Goal: Transaction & Acquisition: Purchase product/service

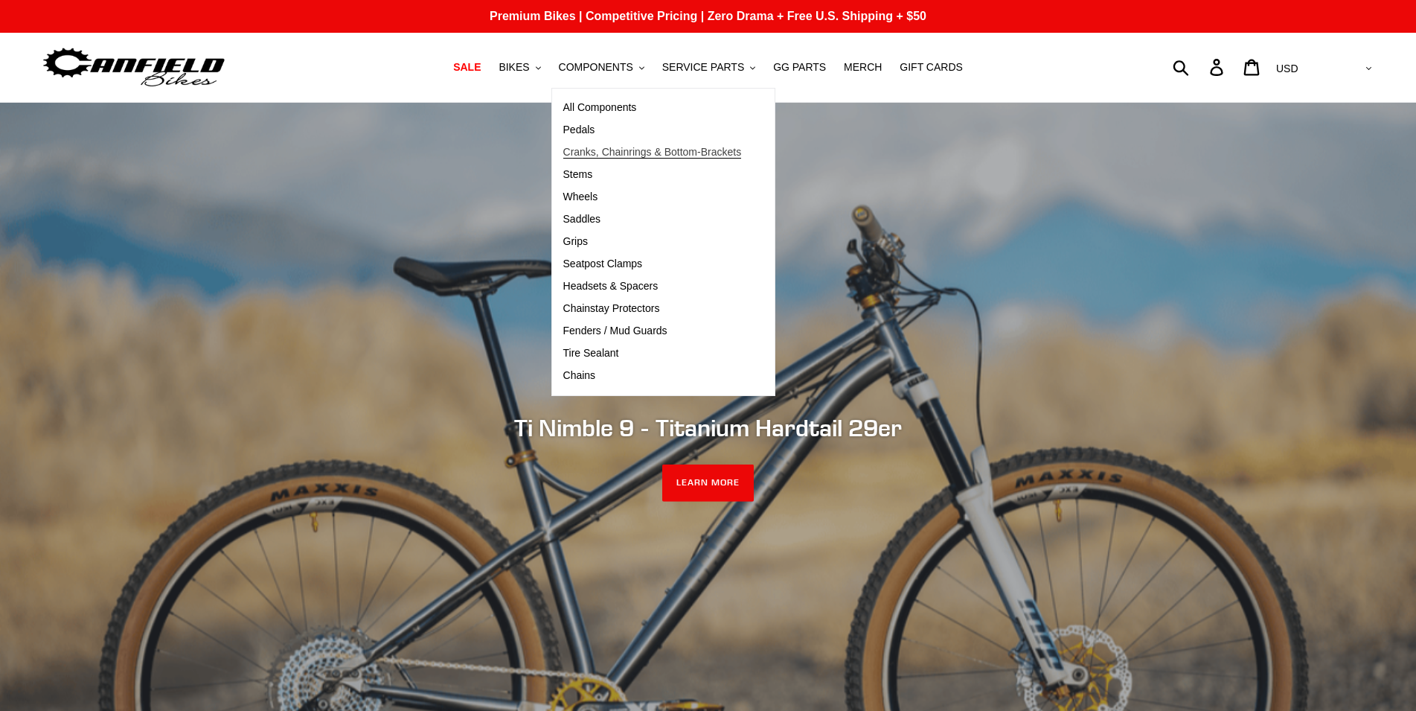
click at [644, 154] on span "Cranks, Chainrings & Bottom-Brackets" at bounding box center [652, 152] width 179 height 13
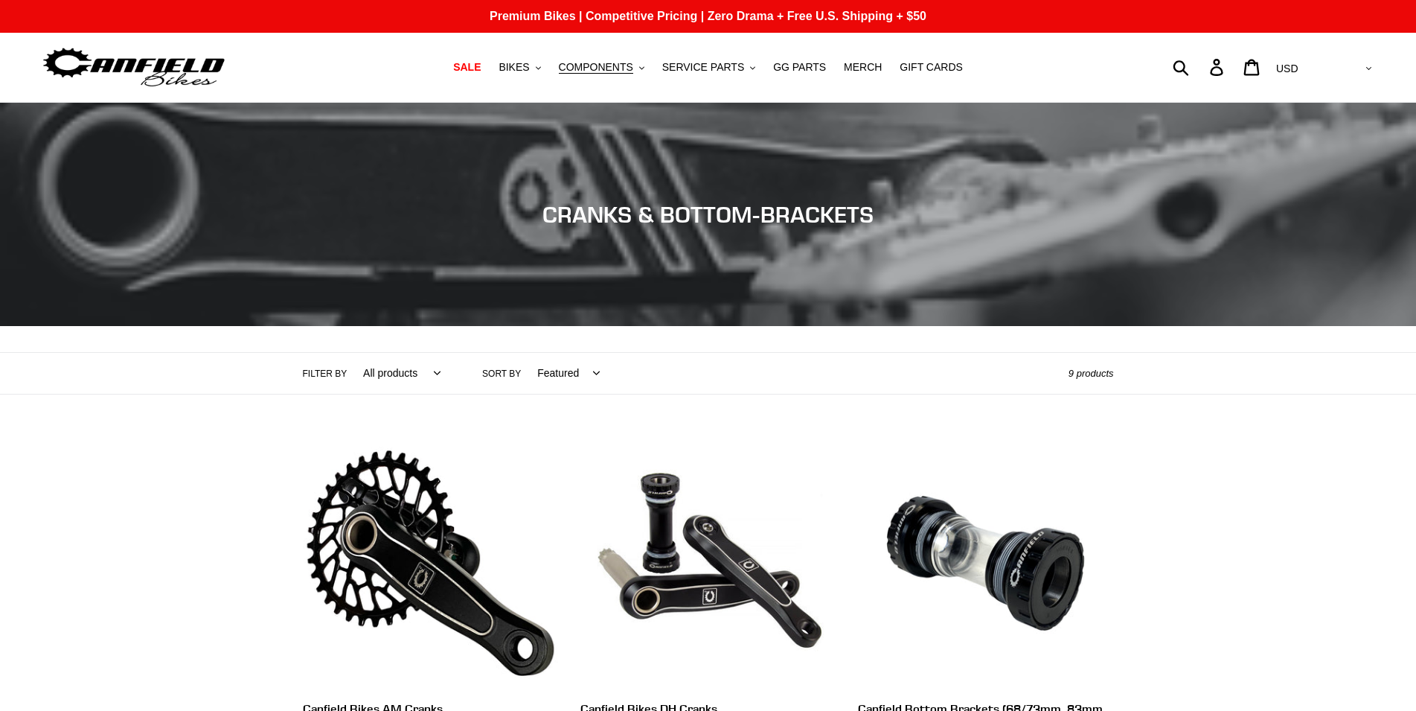
scroll to position [380, 0]
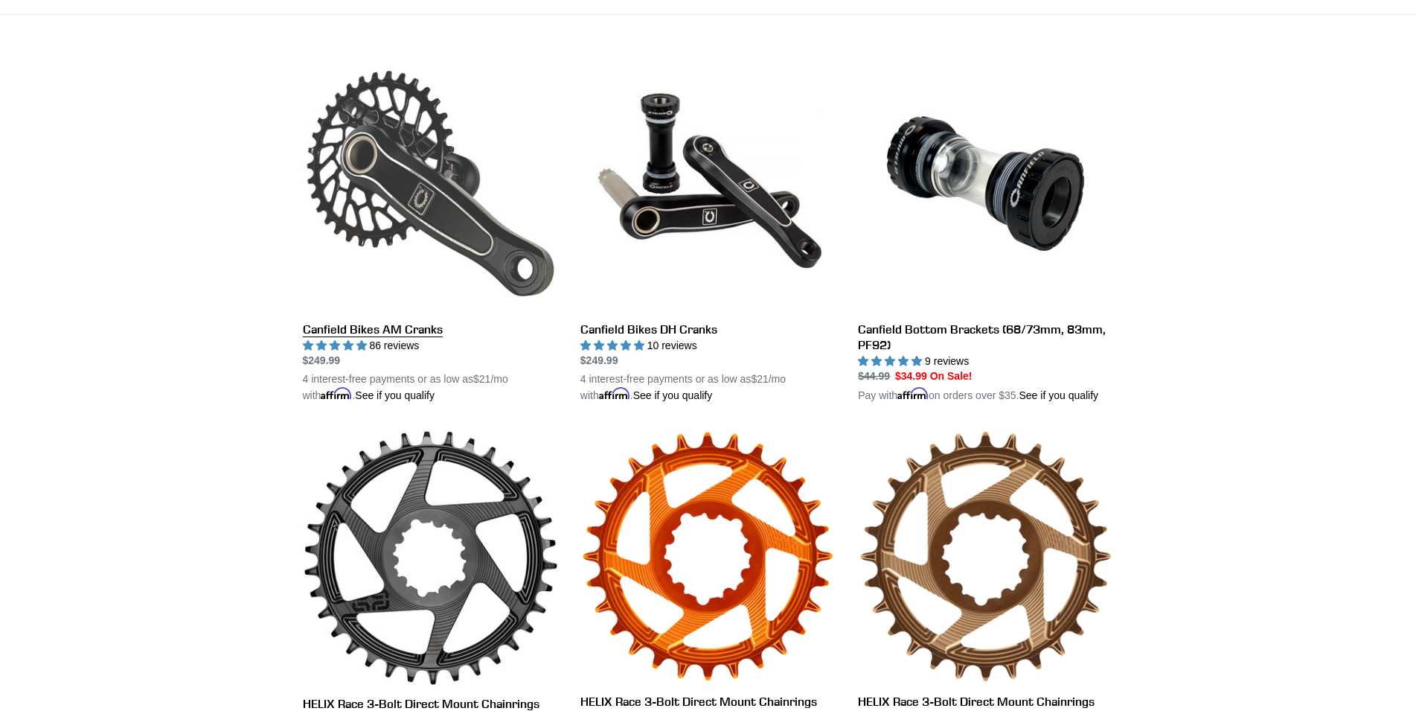
click at [371, 219] on link "Canfield Bikes AM Cranks" at bounding box center [430, 230] width 255 height 348
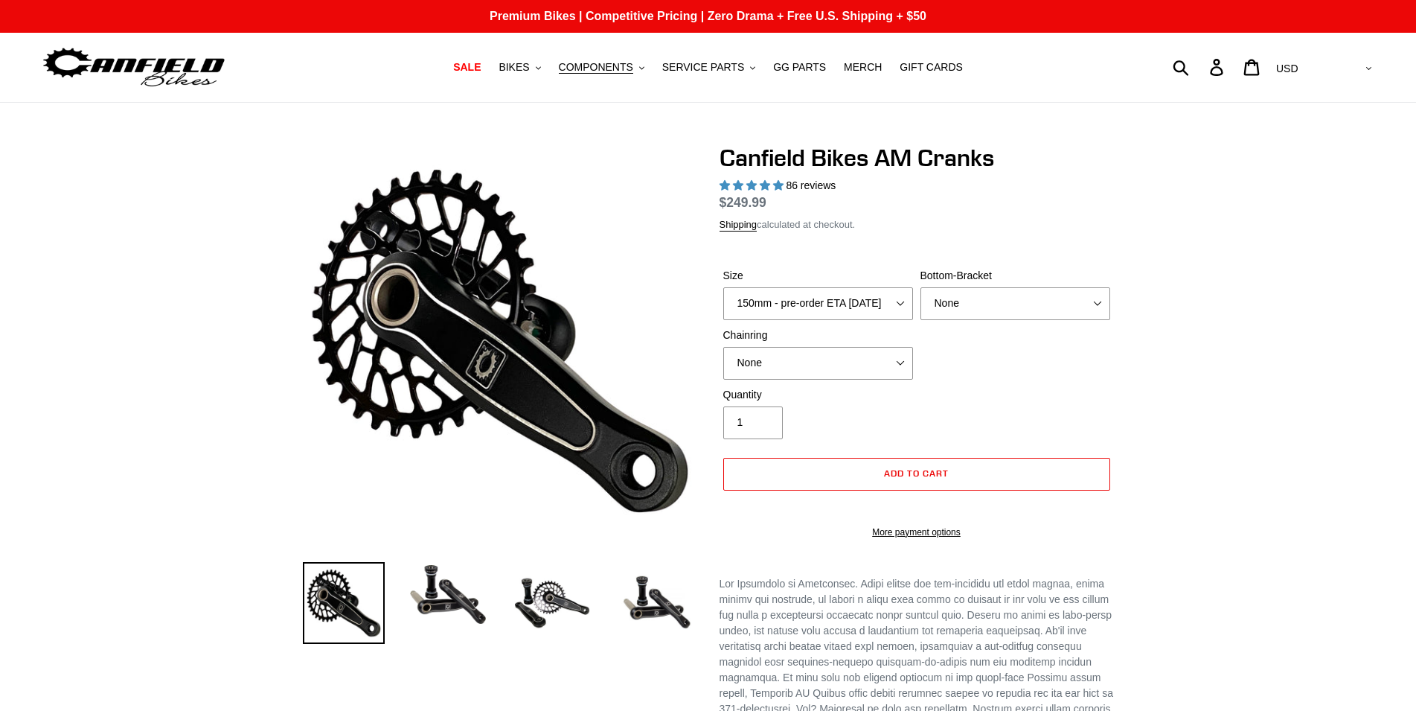
select select "highest-rating"
click at [769, 284] on label "Size" at bounding box center [818, 276] width 190 height 16
click at [769, 300] on select "150mm - pre-order ETA [DATE] 155mm - pre-order ETA [DATE] 160mm - pre-order ETA…" at bounding box center [818, 303] width 190 height 33
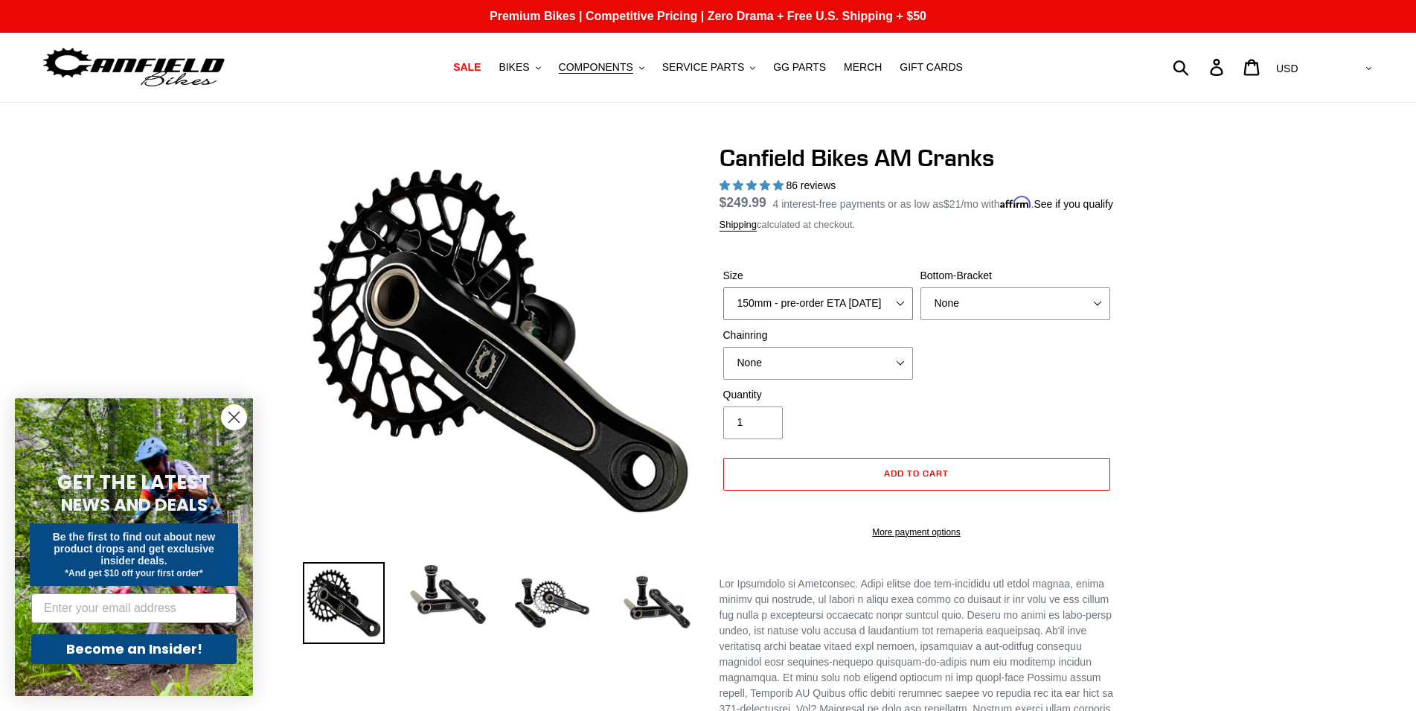
click at [723, 287] on select "150mm - pre-order ETA [DATE] 155mm - pre-order ETA [DATE] 160mm - pre-order ETA…" at bounding box center [818, 303] width 190 height 33
click at [231, 406] on circle "Close dialog" at bounding box center [234, 417] width 25 height 25
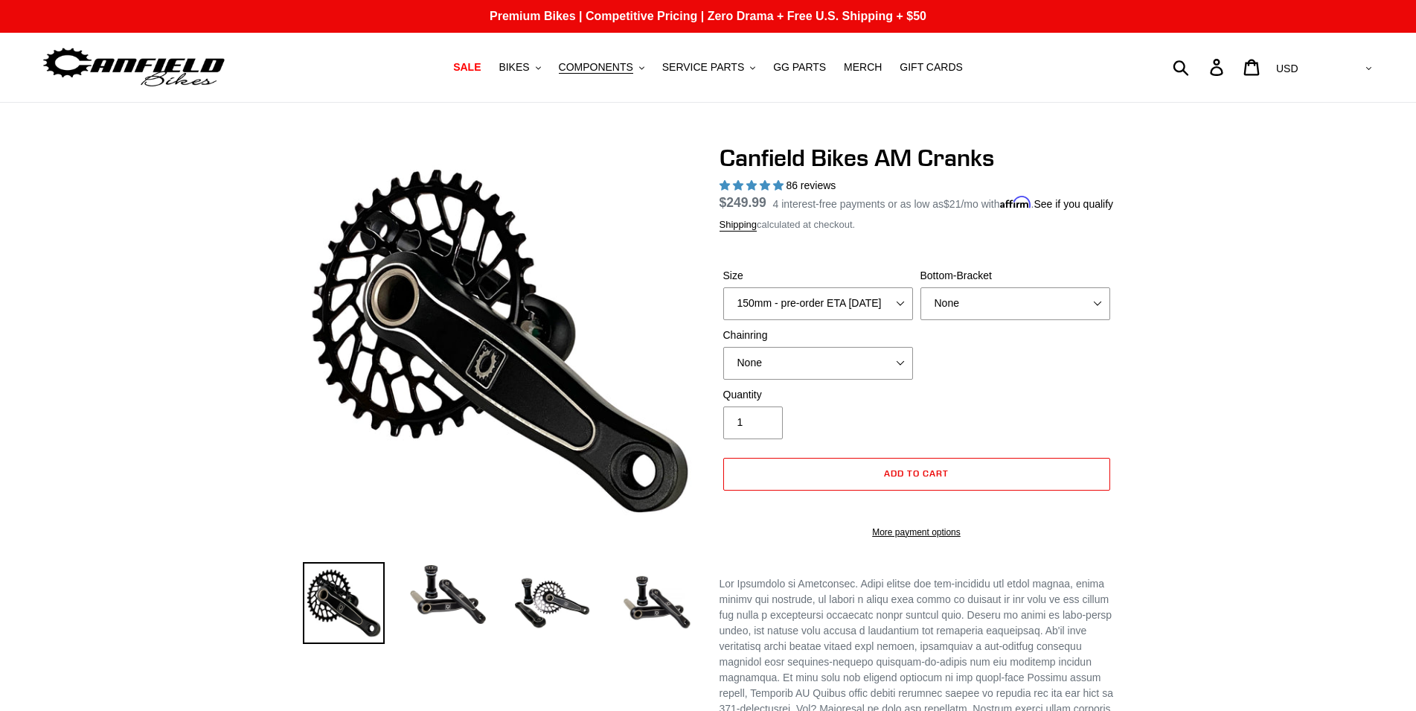
click at [818, 185] on span "86 reviews" at bounding box center [811, 185] width 50 height 12
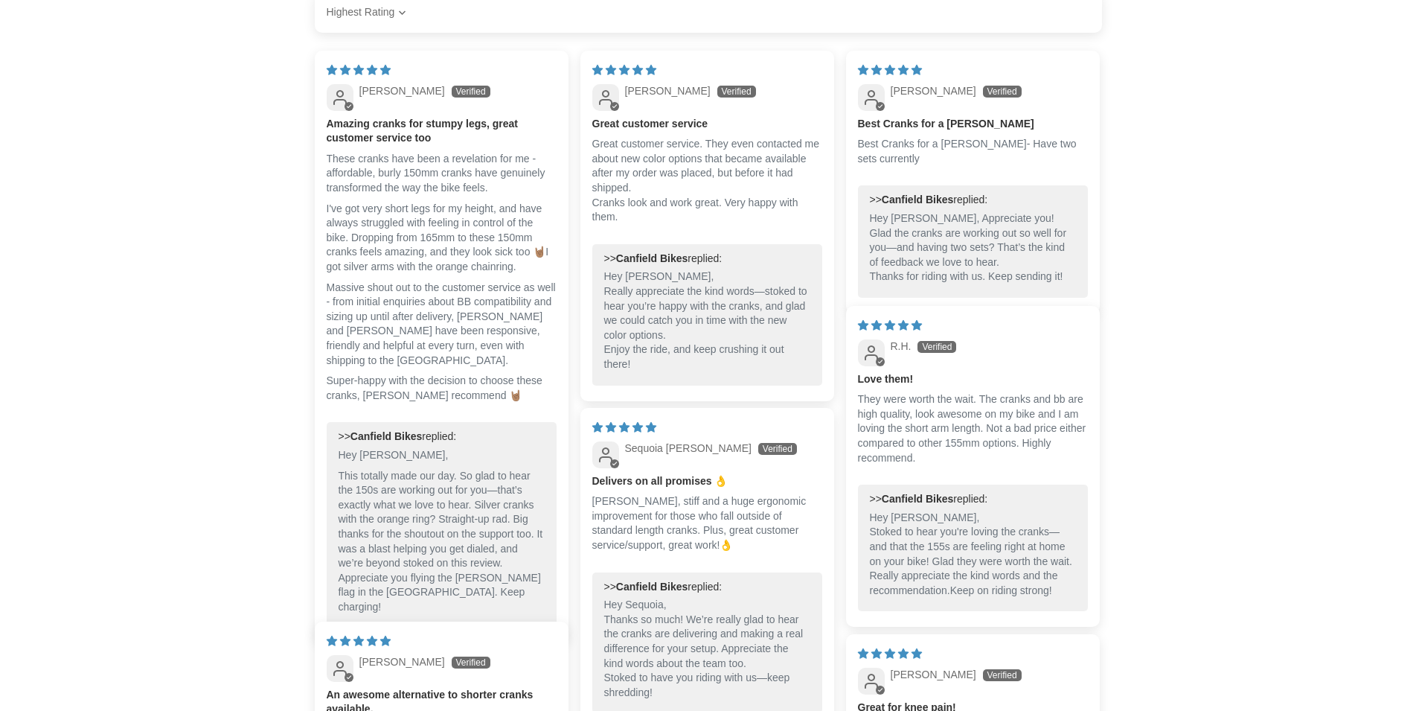
scroll to position [1613, 0]
